Goal: Information Seeking & Learning: Check status

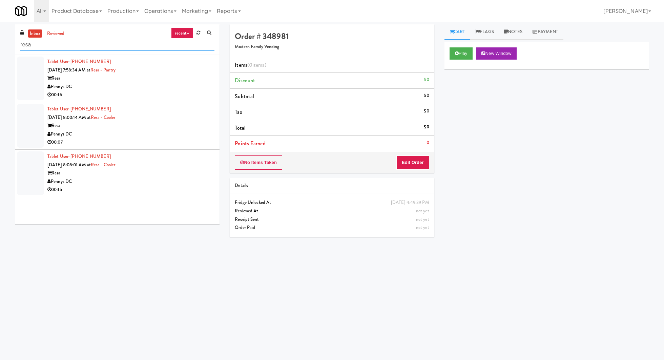
click at [65, 48] on input "resa" at bounding box center [117, 45] width 194 height 13
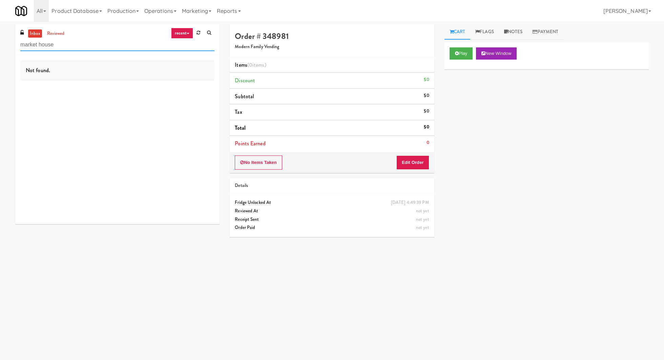
type input "market house"
click at [62, 39] on input "market house" at bounding box center [117, 45] width 194 height 13
click at [58, 30] on link "reviewed" at bounding box center [55, 33] width 21 height 8
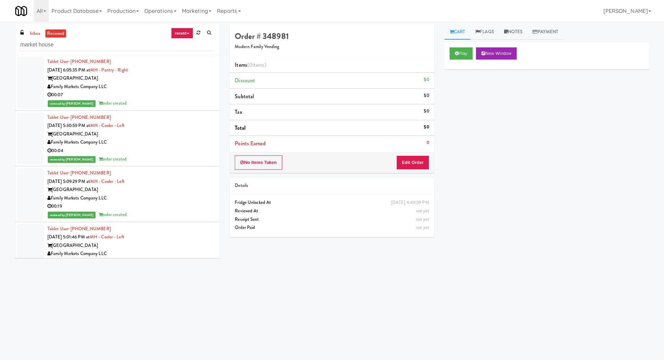
click at [170, 65] on div "Tablet User · (202) 391-2830 Aug 22, 2025 6:05:35 PM at MH - Pantry - Right Mar…" at bounding box center [130, 83] width 167 height 50
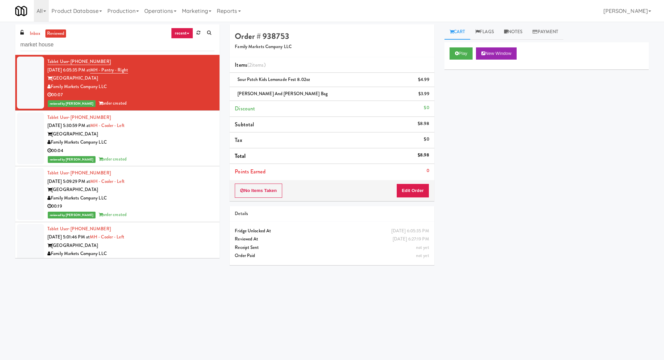
click at [176, 135] on div "[GEOGRAPHIC_DATA]" at bounding box center [130, 134] width 167 height 8
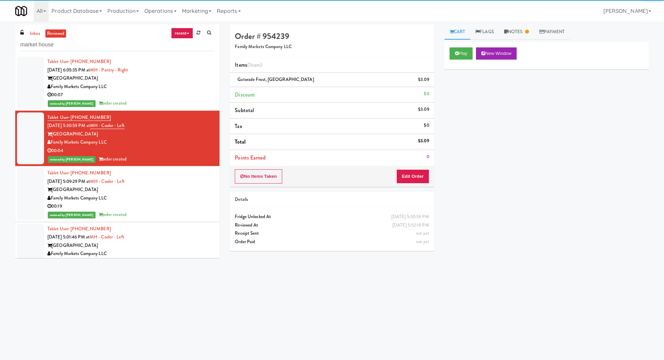
click at [177, 172] on div "Tablet User · (301) 712-7663 Aug 22, 2025 5:09:29 PM at MH - Cooler - Left Mark…" at bounding box center [130, 194] width 167 height 50
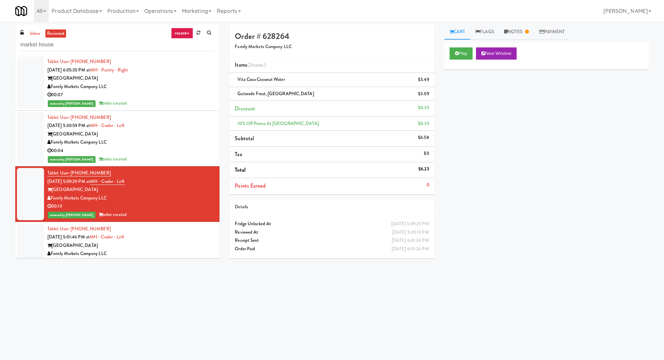
click at [168, 229] on div "Tablet User · (787) 439-6171 Aug 22, 2025 5:01:46 PM at MH - Cooler - Left Mark…" at bounding box center [130, 250] width 167 height 50
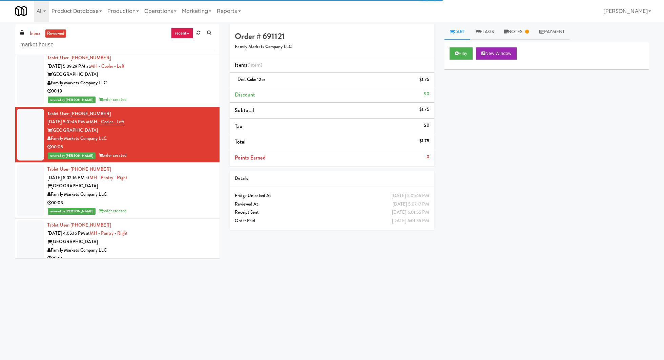
scroll to position [118, 0]
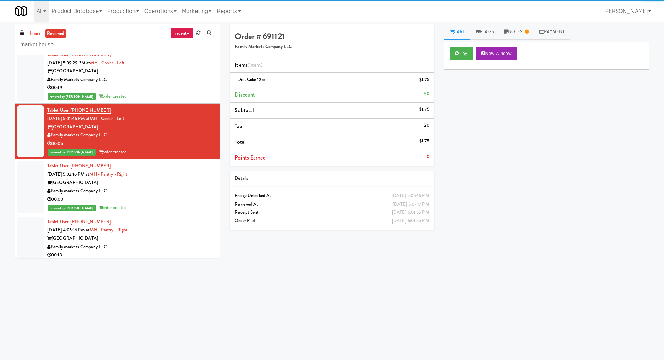
click at [167, 190] on div "Family Markets Company LLC" at bounding box center [130, 191] width 167 height 8
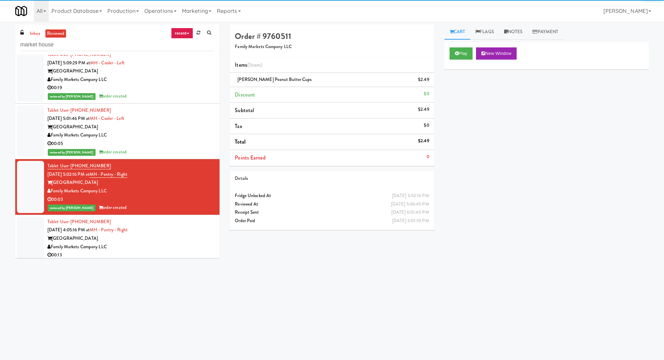
click at [167, 229] on div "Tablet User · (787) 439-6171 Aug 22, 2025 4:05:16 PM at MH - Pantry - Right Mar…" at bounding box center [130, 243] width 167 height 50
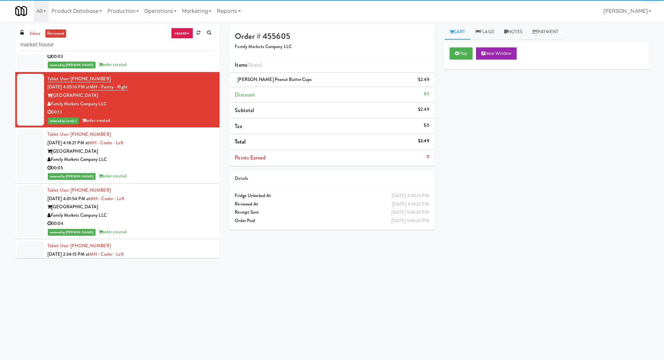
scroll to position [268, 0]
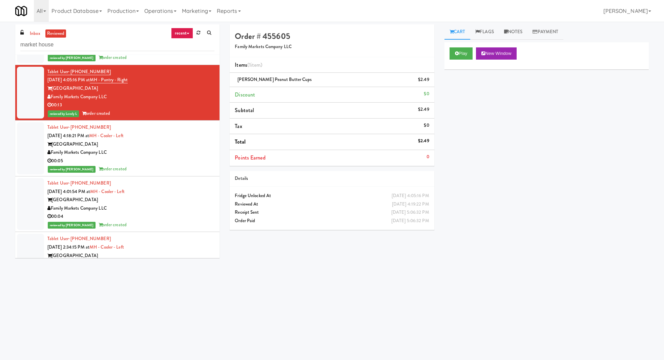
click at [170, 152] on div "Family Markets Company LLC" at bounding box center [130, 152] width 167 height 8
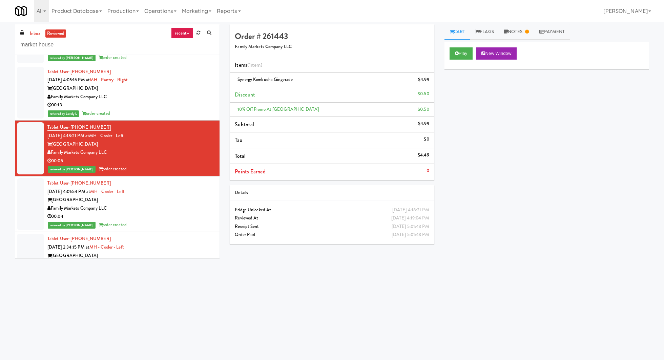
click at [170, 190] on div "Tablet User · (410) 718-7775 Aug 22, 2025 4:01:54 PM at MH - Cooler - Left Mark…" at bounding box center [130, 204] width 167 height 50
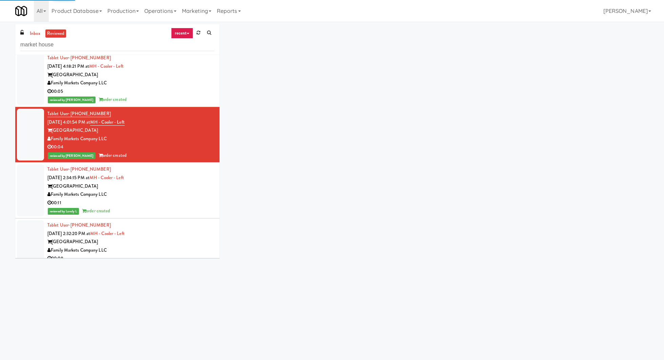
scroll to position [342, 0]
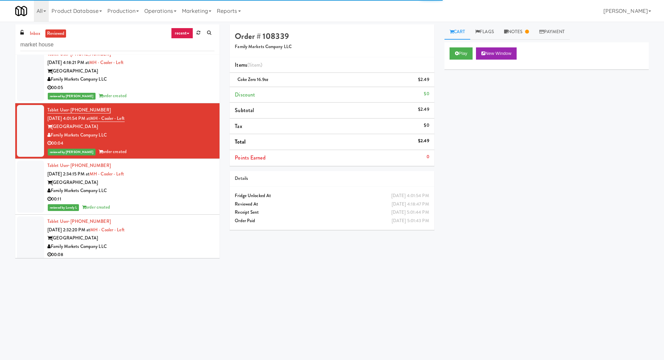
click at [170, 190] on div "Family Markets Company LLC" at bounding box center [130, 191] width 167 height 8
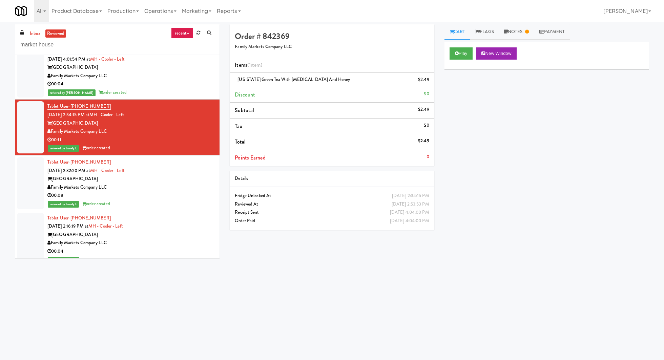
scroll to position [422, 0]
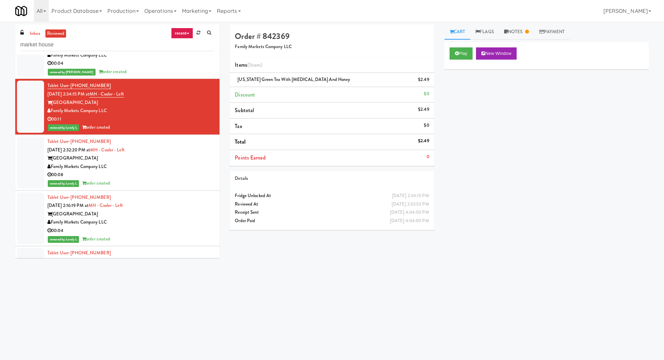
click at [170, 191] on li "Tablet User · (301) 712-7663 Aug 22, 2025 2:16:19 PM at MH - Cooler - Left Mark…" at bounding box center [117, 219] width 204 height 56
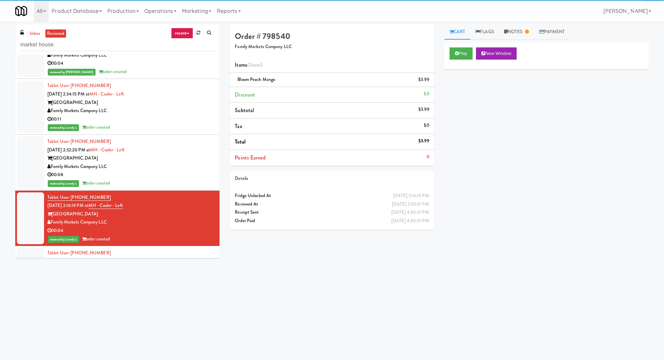
click at [169, 175] on div "00:08" at bounding box center [130, 175] width 167 height 8
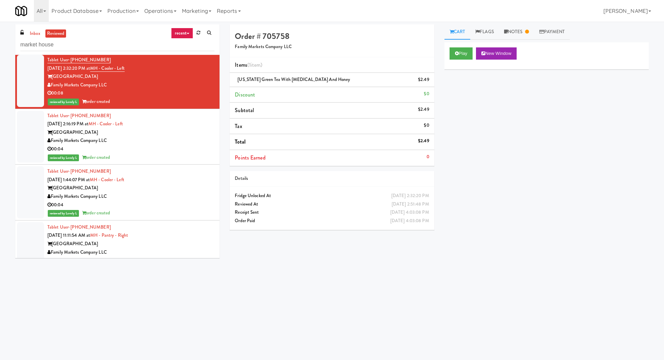
scroll to position [553, 0]
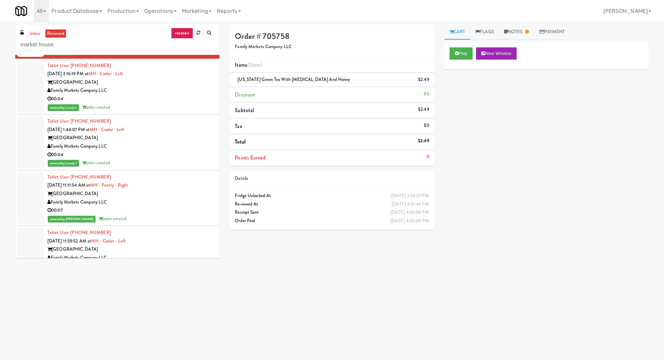
click at [170, 135] on div "[GEOGRAPHIC_DATA]" at bounding box center [130, 138] width 167 height 8
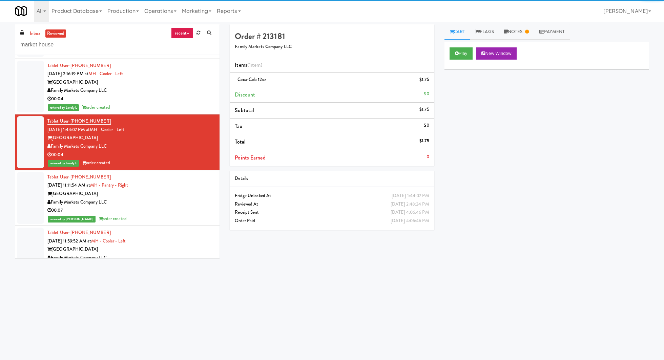
click at [170, 171] on li "Tablet User · (787) 439-6171 Aug 22, 2025 11:11:54 AM at MH - Pantry - Right Ma…" at bounding box center [117, 198] width 204 height 56
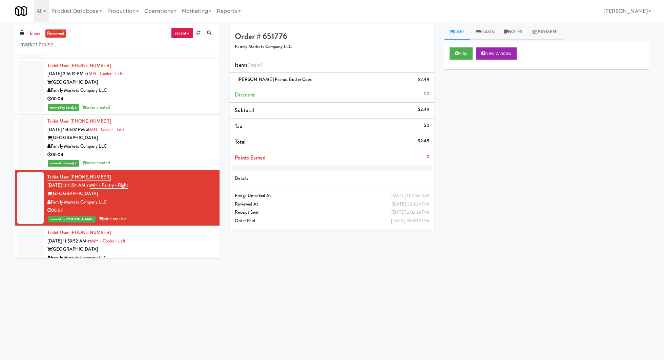
click at [168, 239] on div "Tablet User · (202) 391-2830 Aug 22, 2025 11:59:52 AM at MH - Cooler - Left Mar…" at bounding box center [130, 254] width 167 height 50
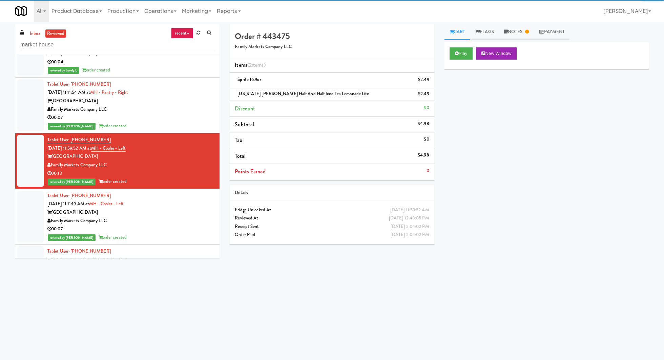
scroll to position [650, 0]
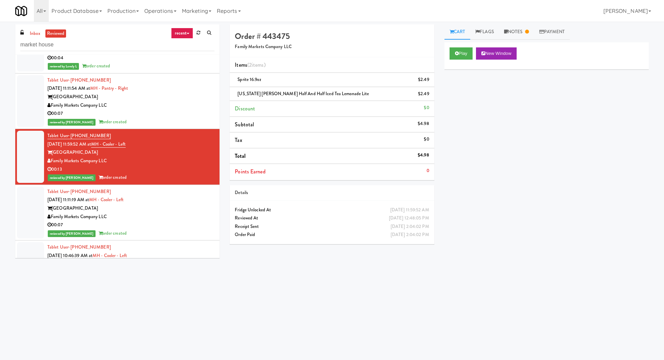
click at [162, 217] on div "Family Markets Company LLC" at bounding box center [130, 217] width 167 height 8
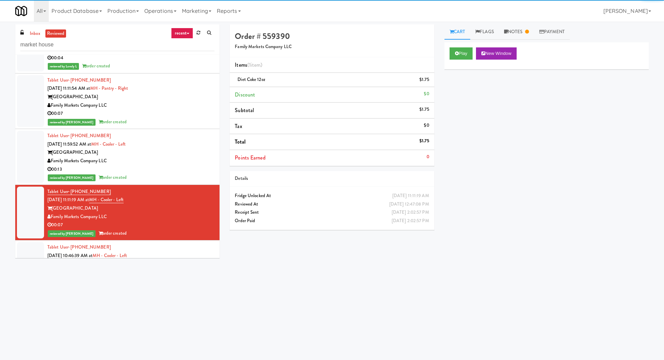
click at [163, 251] on div "Tablet User · (202) 246-6598 Aug 22, 2025 10:46:39 AM at MH - Cooler - Left Mar…" at bounding box center [130, 268] width 167 height 50
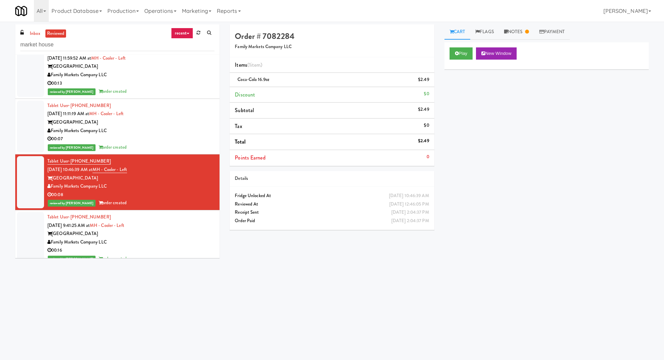
scroll to position [756, 0]
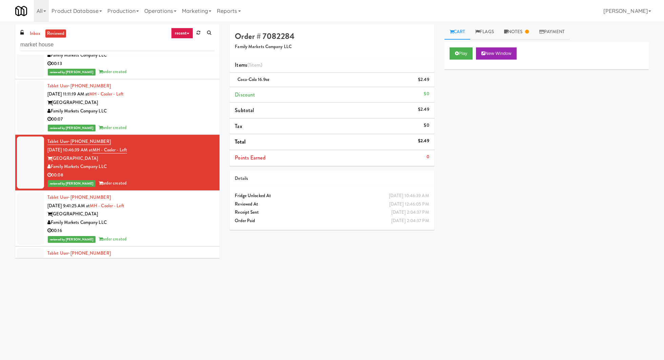
click at [157, 204] on div "Tablet User · (571) 575-3343 Aug 22, 2025 9:41:25 AM at MH - Cooler - Left Mark…" at bounding box center [130, 218] width 167 height 50
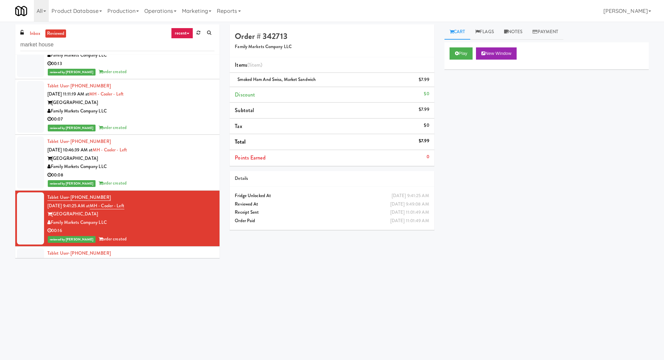
click at [159, 254] on div "Tablet User · (732) 298-2554 Aug 22, 2025 7:13:35 AM at MH - Cooler - Left Mark…" at bounding box center [130, 274] width 167 height 50
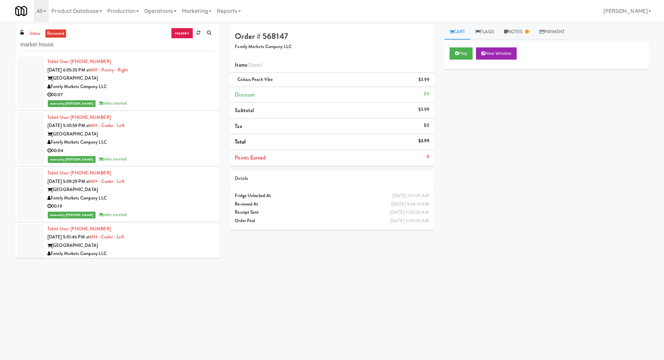
click at [168, 90] on div "Family Markets Company LLC" at bounding box center [130, 87] width 167 height 8
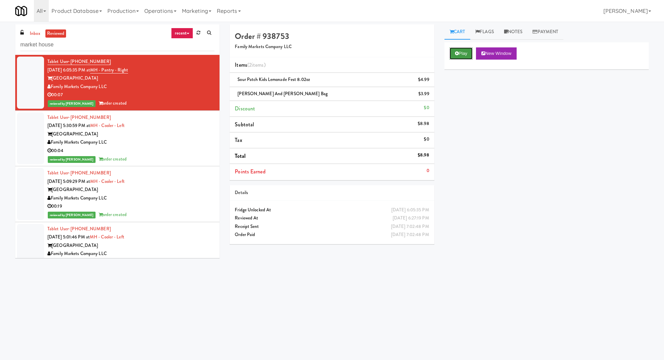
click at [456, 54] on icon at bounding box center [457, 53] width 4 height 4
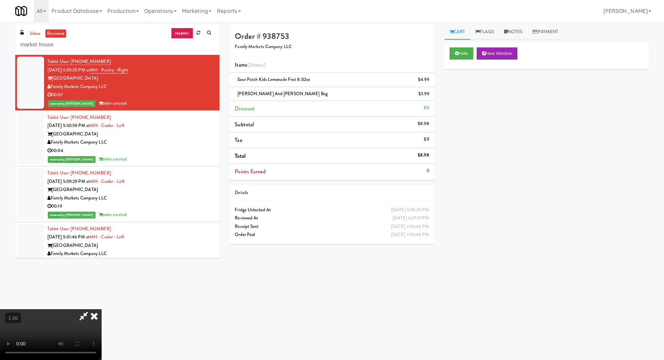
click at [102, 309] on video at bounding box center [51, 334] width 102 height 51
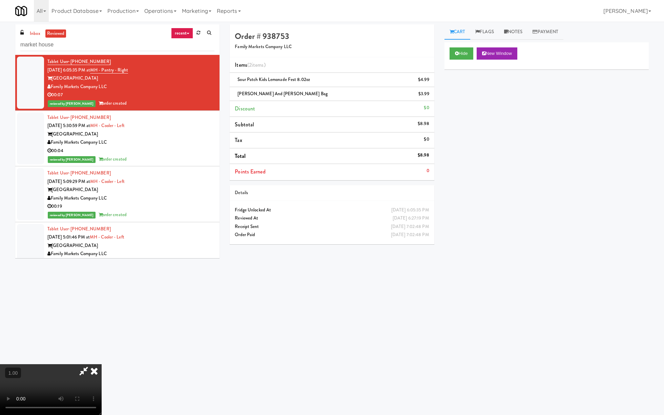
click at [102, 360] on video at bounding box center [51, 389] width 102 height 51
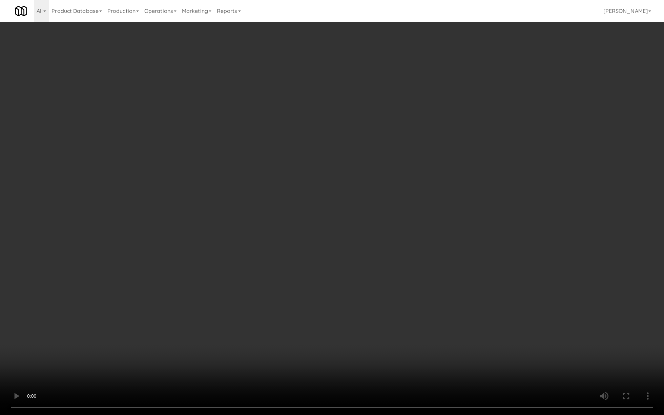
click at [155, 209] on video at bounding box center [332, 207] width 664 height 415
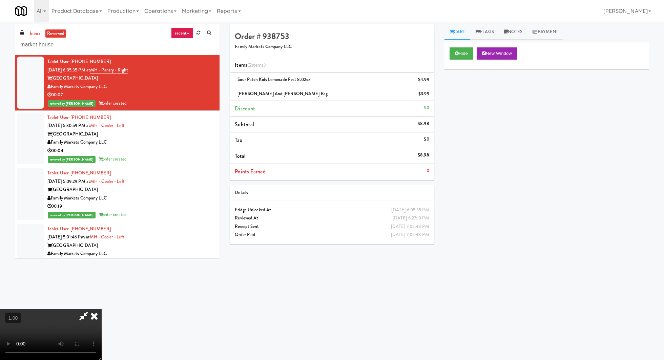
click at [180, 118] on div "Tablet User · (818) 510-1560 Aug 22, 2025 5:30:59 PM at MH - Cooler - Left Mark…" at bounding box center [130, 138] width 167 height 50
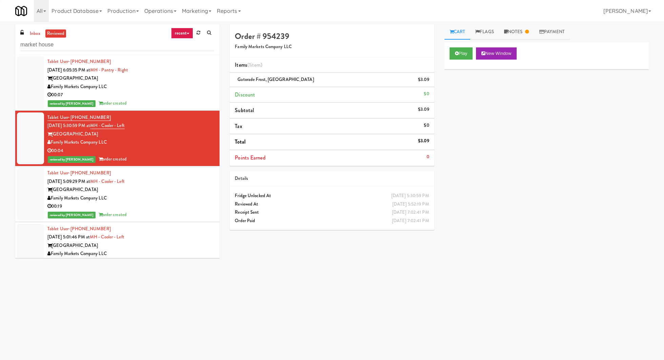
click at [184, 192] on div "[GEOGRAPHIC_DATA]" at bounding box center [130, 190] width 167 height 8
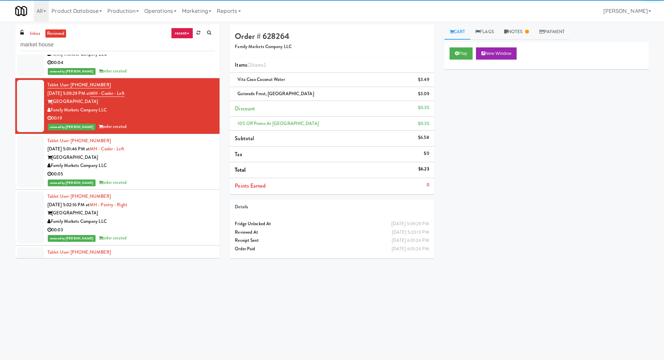
scroll to position [105, 0]
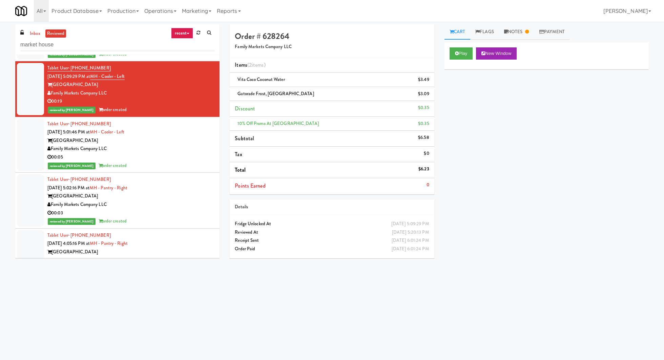
click at [179, 161] on div "reviewed by Ela P order created" at bounding box center [130, 165] width 167 height 8
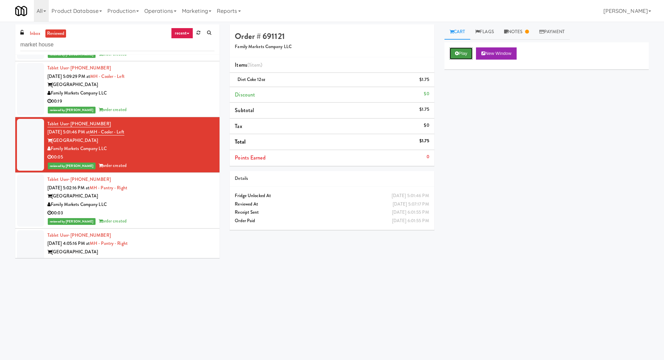
click at [457, 53] on icon at bounding box center [457, 53] width 4 height 4
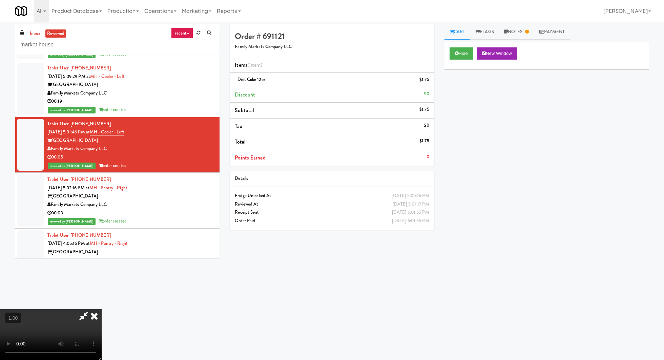
click at [102, 309] on video at bounding box center [51, 334] width 102 height 51
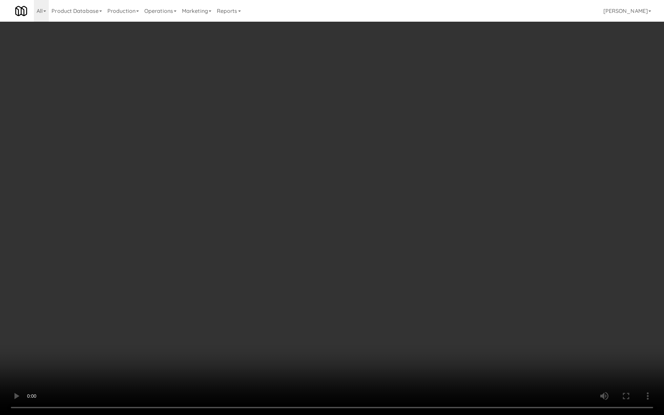
click at [207, 247] on video at bounding box center [332, 207] width 664 height 415
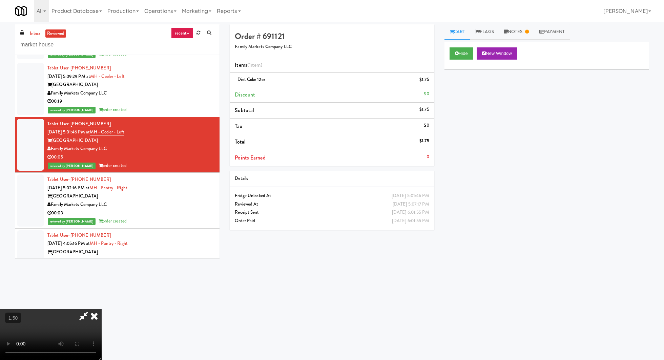
click at [102, 309] on icon at bounding box center [94, 316] width 15 height 14
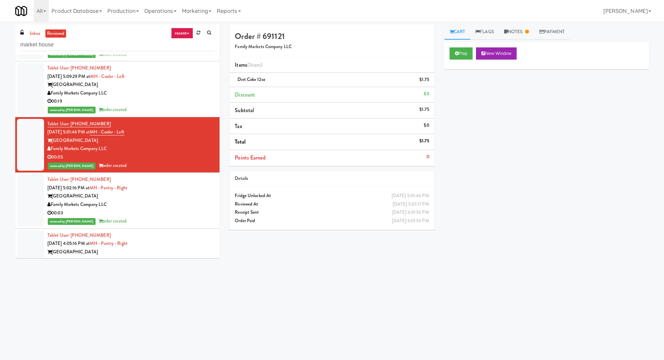
click at [237, 182] on div "Details" at bounding box center [332, 179] width 204 height 16
click at [195, 186] on div "Tablet User · (787) 439-6171 Aug 22, 2025 5:02:16 PM at MH - Pantry - Right Mar…" at bounding box center [130, 200] width 167 height 50
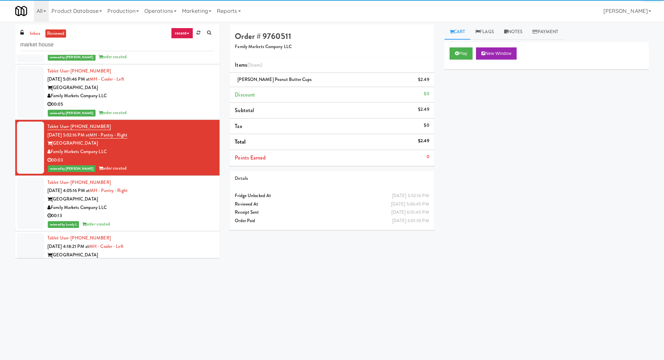
scroll to position [158, 0]
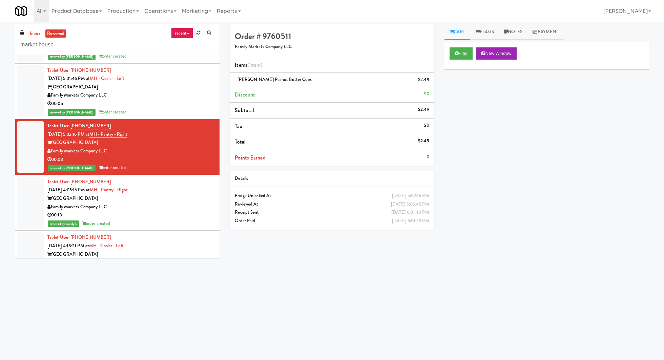
click at [195, 188] on div "Tablet User · (787) 439-6171 Aug 22, 2025 4:05:16 PM at MH - Pantry - Right Mar…" at bounding box center [130, 203] width 167 height 50
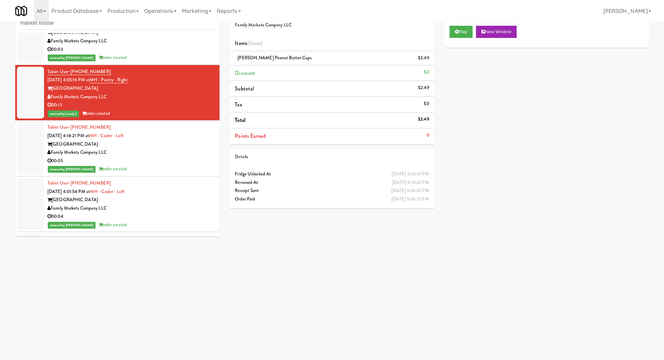
scroll to position [250, 0]
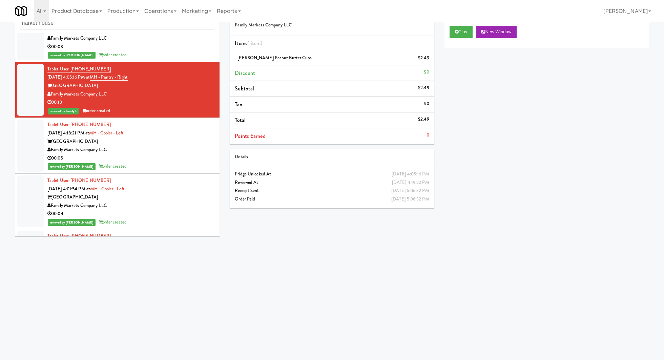
click at [189, 154] on div "00:05" at bounding box center [130, 158] width 167 height 8
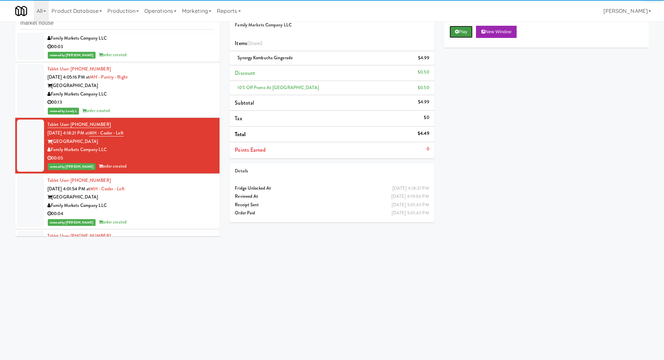
click at [455, 26] on button "Play" at bounding box center [460, 32] width 23 height 12
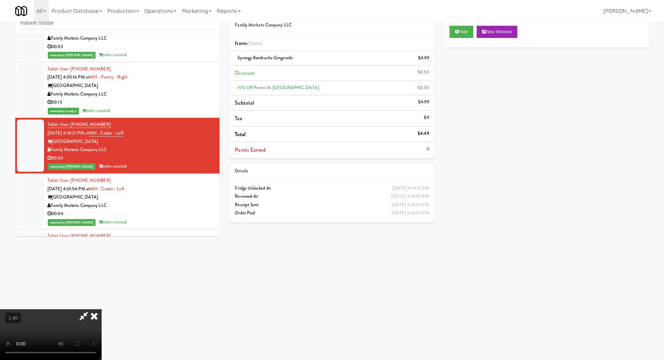
click at [102, 309] on video at bounding box center [51, 334] width 102 height 51
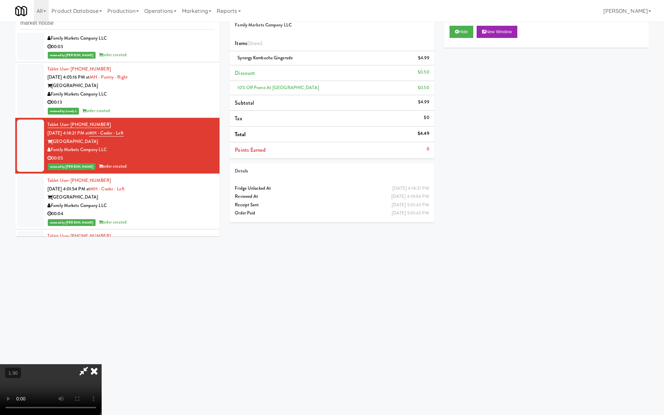
drag, startPoint x: 139, startPoint y: 209, endPoint x: 139, endPoint y: 264, distance: 55.2
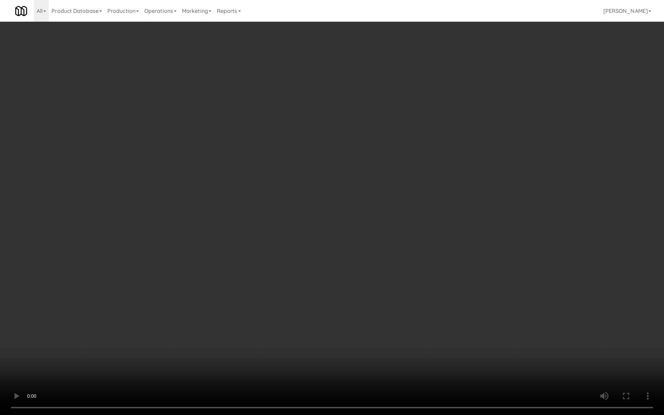
click at [139, 264] on video at bounding box center [332, 207] width 664 height 415
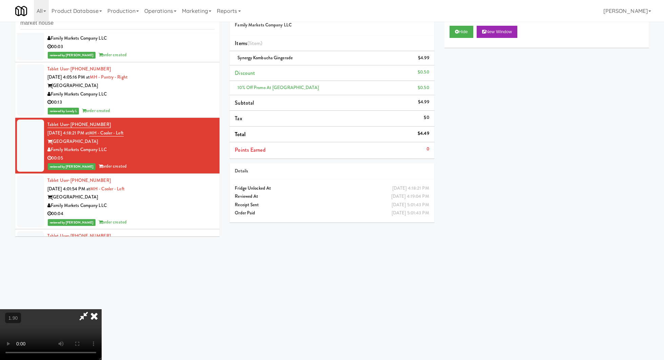
click at [102, 309] on icon at bounding box center [94, 316] width 15 height 14
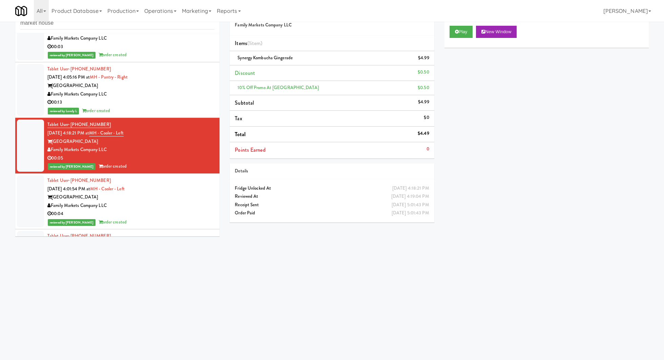
click at [185, 195] on div "[GEOGRAPHIC_DATA]" at bounding box center [130, 197] width 167 height 8
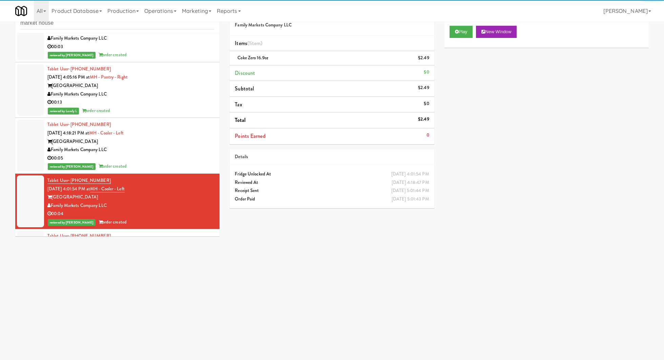
click at [465, 25] on div "Play New Window" at bounding box center [546, 34] width 204 height 27
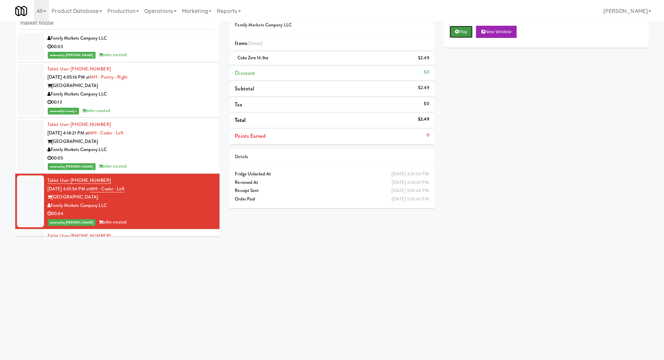
click at [451, 34] on button "Play" at bounding box center [460, 32] width 23 height 12
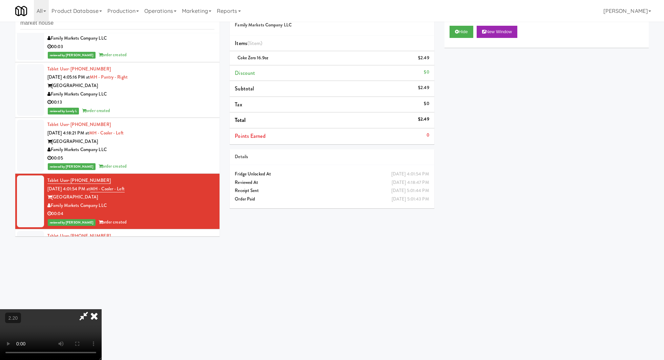
click at [219, 125] on div "inbox reviewed recent all unclear take inventory issue suspicious failed recent…" at bounding box center [117, 122] width 214 height 239
click at [102, 309] on icon at bounding box center [94, 316] width 15 height 14
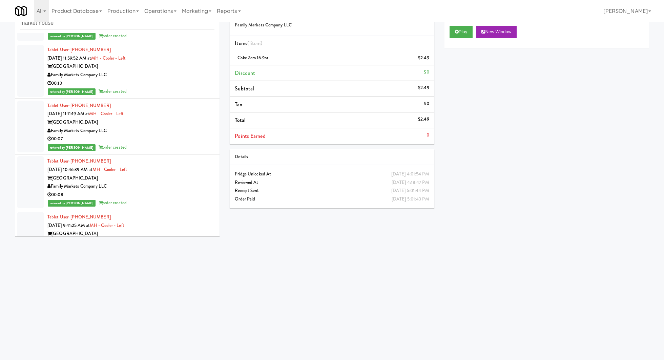
scroll to position [882, 0]
click at [198, 126] on div "Family Markets Company LLC" at bounding box center [130, 130] width 167 height 8
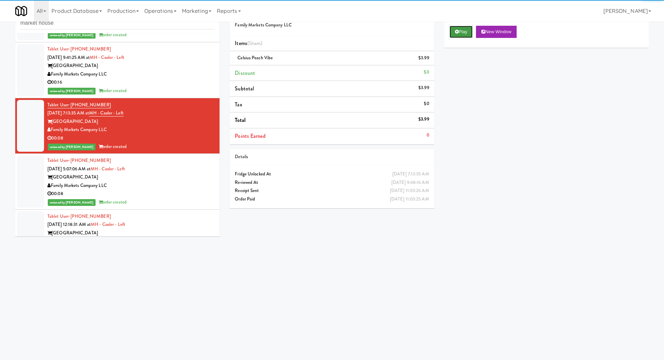
click at [459, 35] on button "Play" at bounding box center [460, 32] width 23 height 12
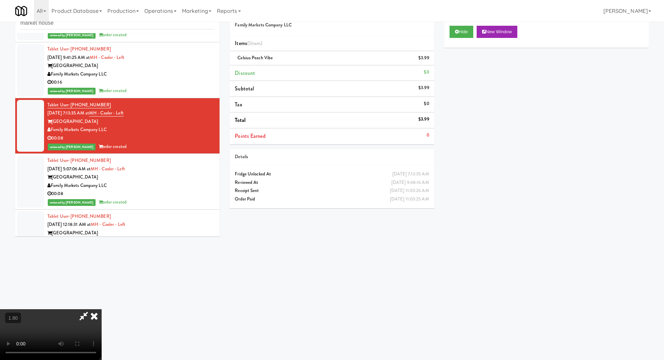
click at [102, 309] on video at bounding box center [51, 334] width 102 height 51
click at [178, 74] on div "Family Markets Company LLC" at bounding box center [130, 74] width 167 height 8
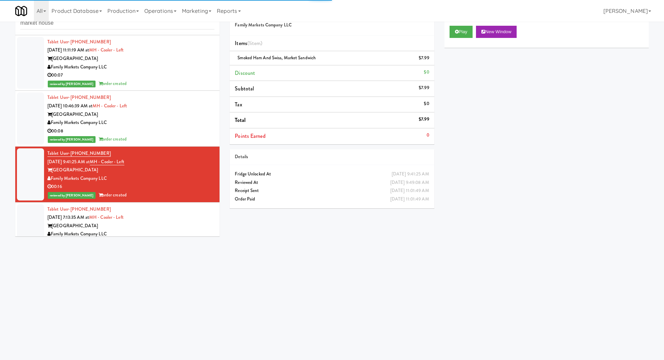
scroll to position [767, 0]
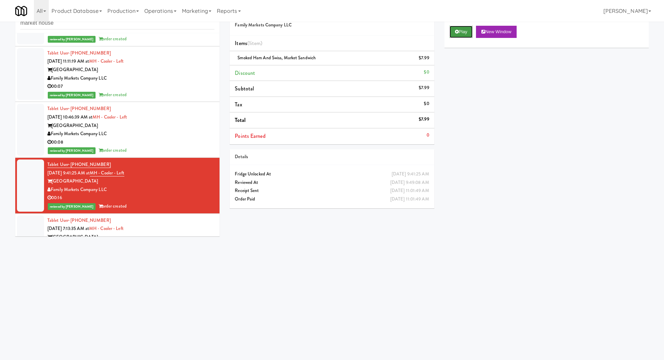
click at [453, 31] on button "Play" at bounding box center [460, 32] width 23 height 12
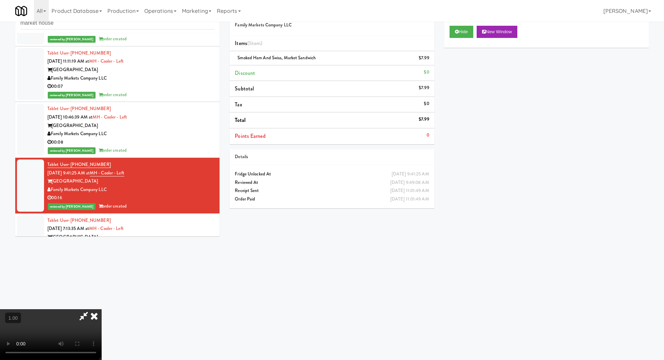
click at [102, 309] on video at bounding box center [51, 334] width 102 height 51
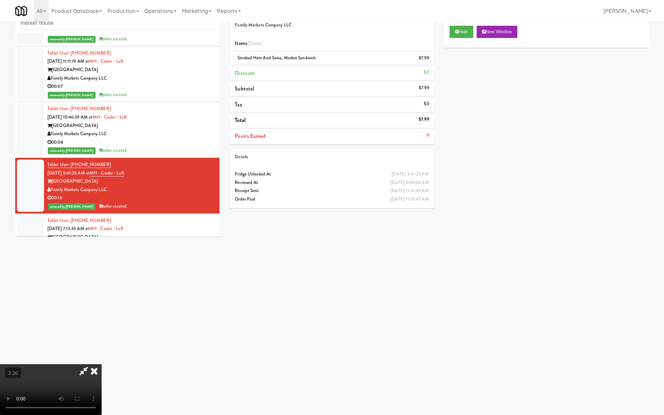
click at [102, 360] on video at bounding box center [51, 389] width 102 height 51
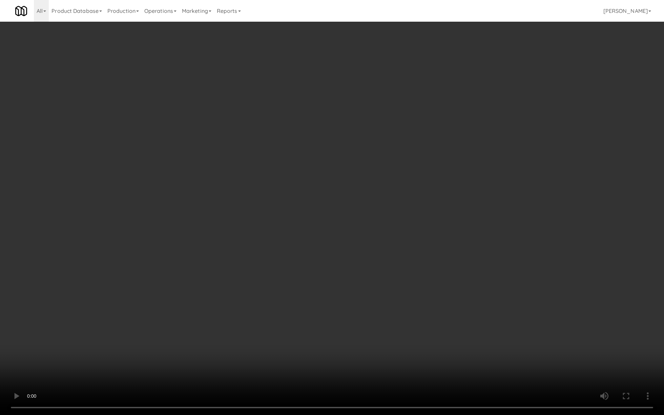
click at [159, 317] on video at bounding box center [332, 207] width 664 height 415
click at [156, 271] on video at bounding box center [332, 207] width 664 height 415
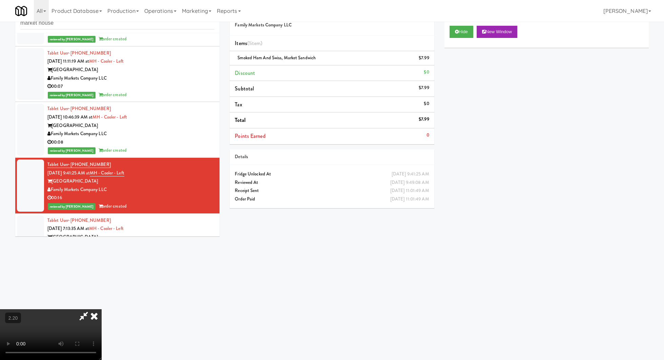
click at [182, 116] on div "Tablet User · (202) 246-6598 Aug 22, 2025 10:46:39 AM at MH - Cooler - Left Mar…" at bounding box center [130, 130] width 167 height 50
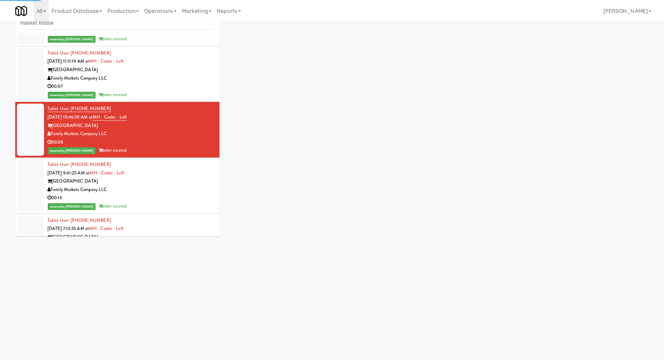
click at [182, 116] on div "Tablet User · (202) 246-6598 Aug 22, 2025 10:46:39 AM at MH - Cooler - Left Mar…" at bounding box center [130, 130] width 167 height 50
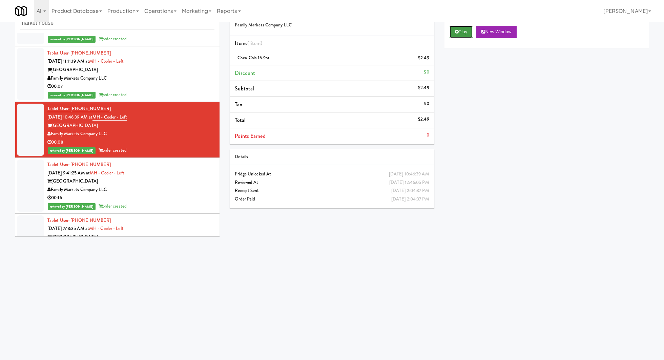
click at [458, 30] on icon at bounding box center [457, 31] width 4 height 4
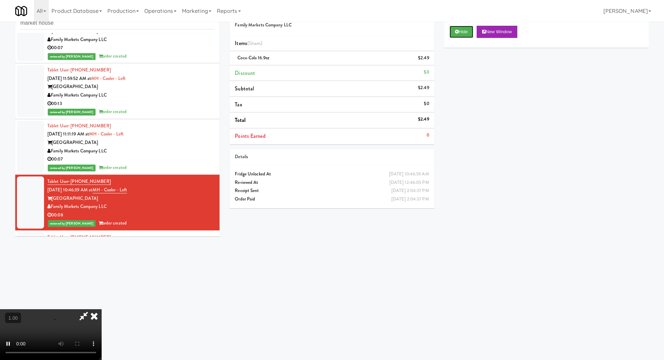
scroll to position [692, 0]
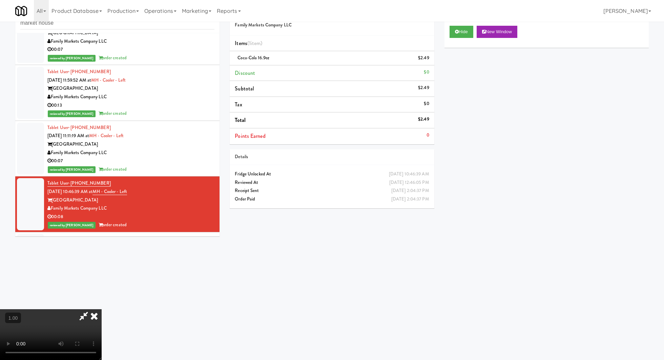
click at [102, 309] on video at bounding box center [51, 334] width 102 height 51
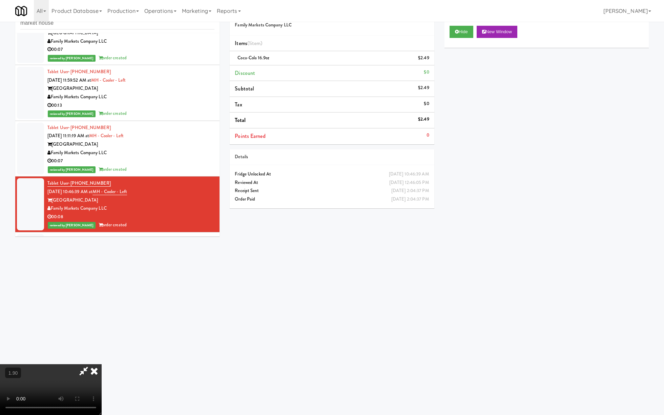
click at [102, 360] on video at bounding box center [51, 389] width 102 height 51
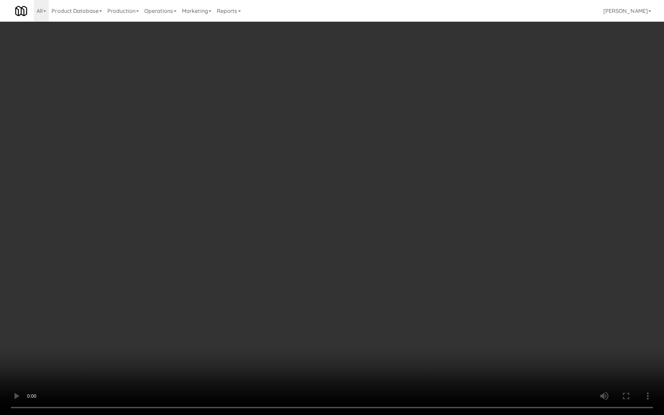
click at [155, 250] on video at bounding box center [332, 207] width 664 height 415
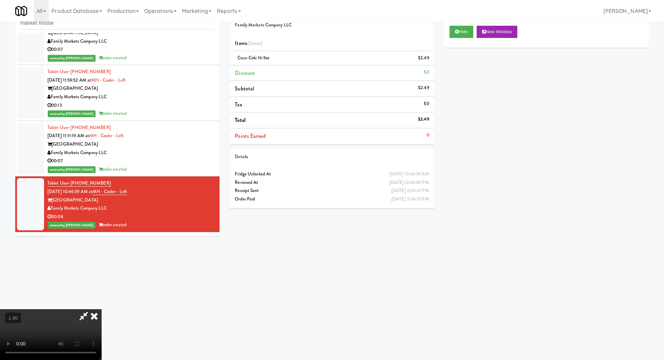
click at [169, 124] on div "Tablet User · (787) 439-6171 Aug 22, 2025 11:11:19 AM at MH - Cooler - Left Mar…" at bounding box center [130, 149] width 167 height 50
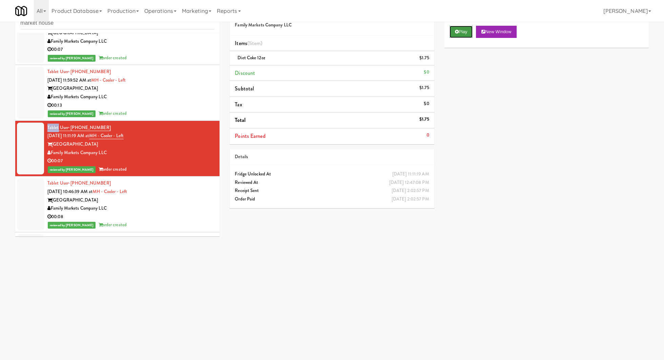
click at [458, 33] on icon at bounding box center [457, 31] width 4 height 4
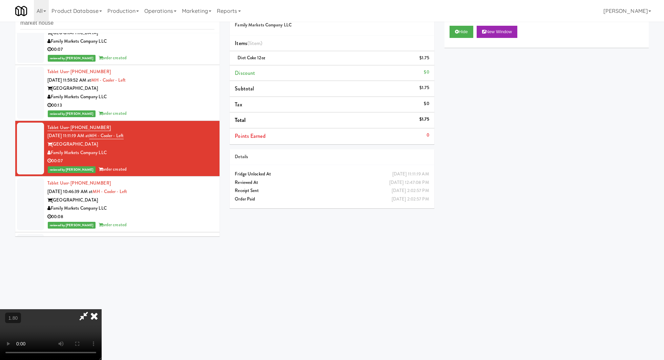
click at [156, 89] on div "[GEOGRAPHIC_DATA]" at bounding box center [130, 88] width 167 height 8
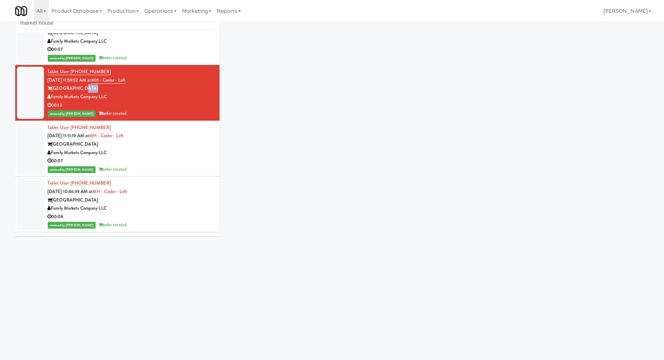
click at [156, 89] on div "[GEOGRAPHIC_DATA]" at bounding box center [130, 88] width 167 height 8
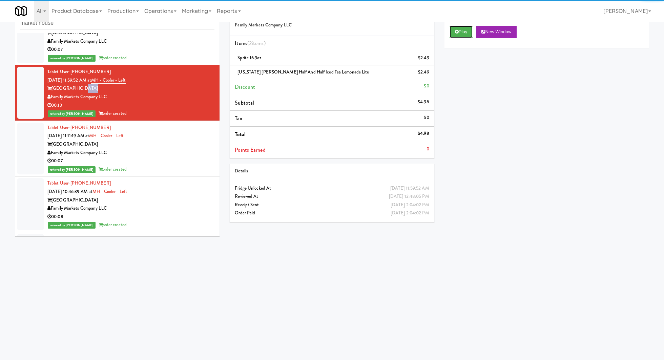
click at [452, 34] on button "Play" at bounding box center [460, 32] width 23 height 12
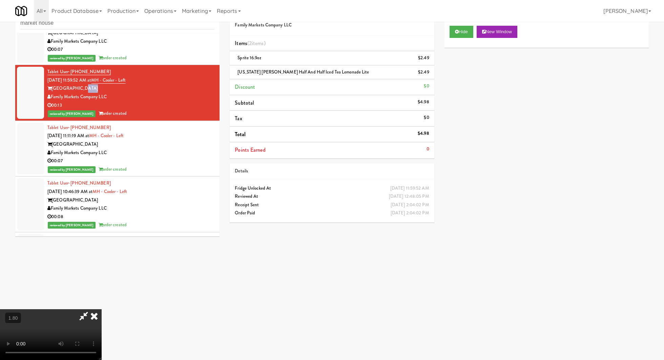
click at [102, 309] on video at bounding box center [51, 334] width 102 height 51
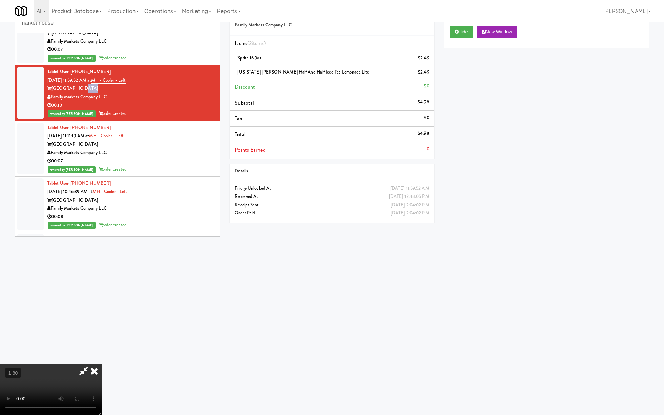
click at [102, 360] on video at bounding box center [51, 389] width 102 height 51
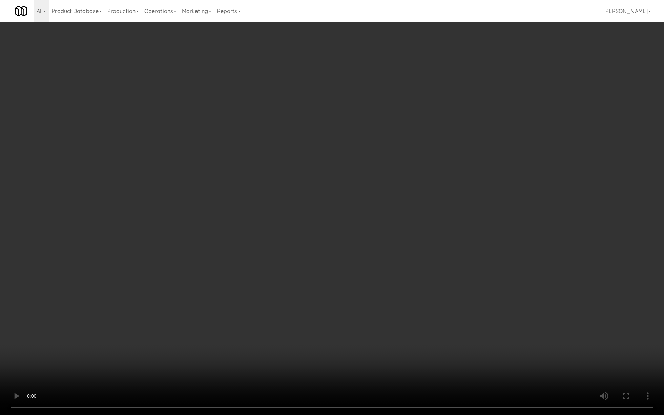
click at [165, 260] on video at bounding box center [332, 207] width 664 height 415
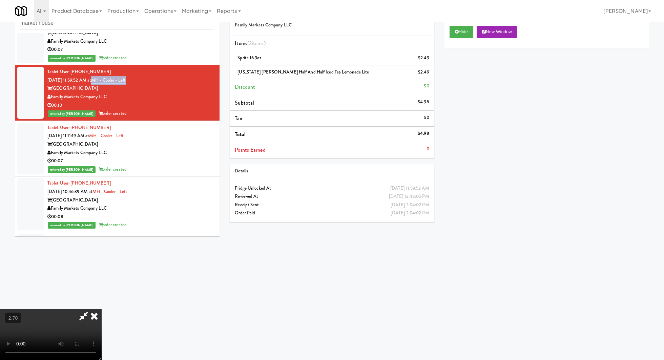
drag, startPoint x: 147, startPoint y: 79, endPoint x: 103, endPoint y: 82, distance: 44.8
click at [103, 82] on div "Tablet User · (202) 391-2830 Aug 22, 2025 11:59:52 AM at MH - Cooler - Left Mar…" at bounding box center [130, 93] width 167 height 50
copy link "MH - Cooler - Left"
click at [346, 27] on h5 "Family Markets Company LLC" at bounding box center [332, 25] width 194 height 5
click at [102, 309] on icon at bounding box center [94, 316] width 15 height 14
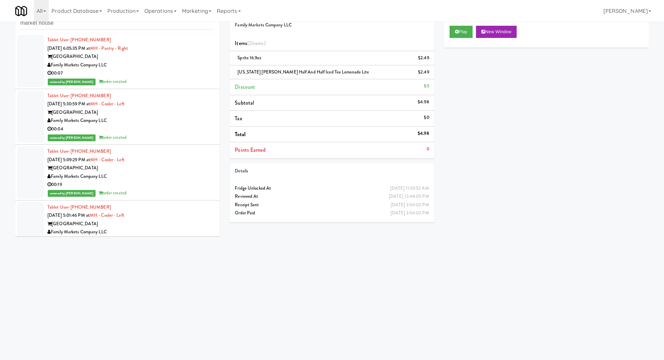
scroll to position [692, 0]
